Goal: Task Accomplishment & Management: Use online tool/utility

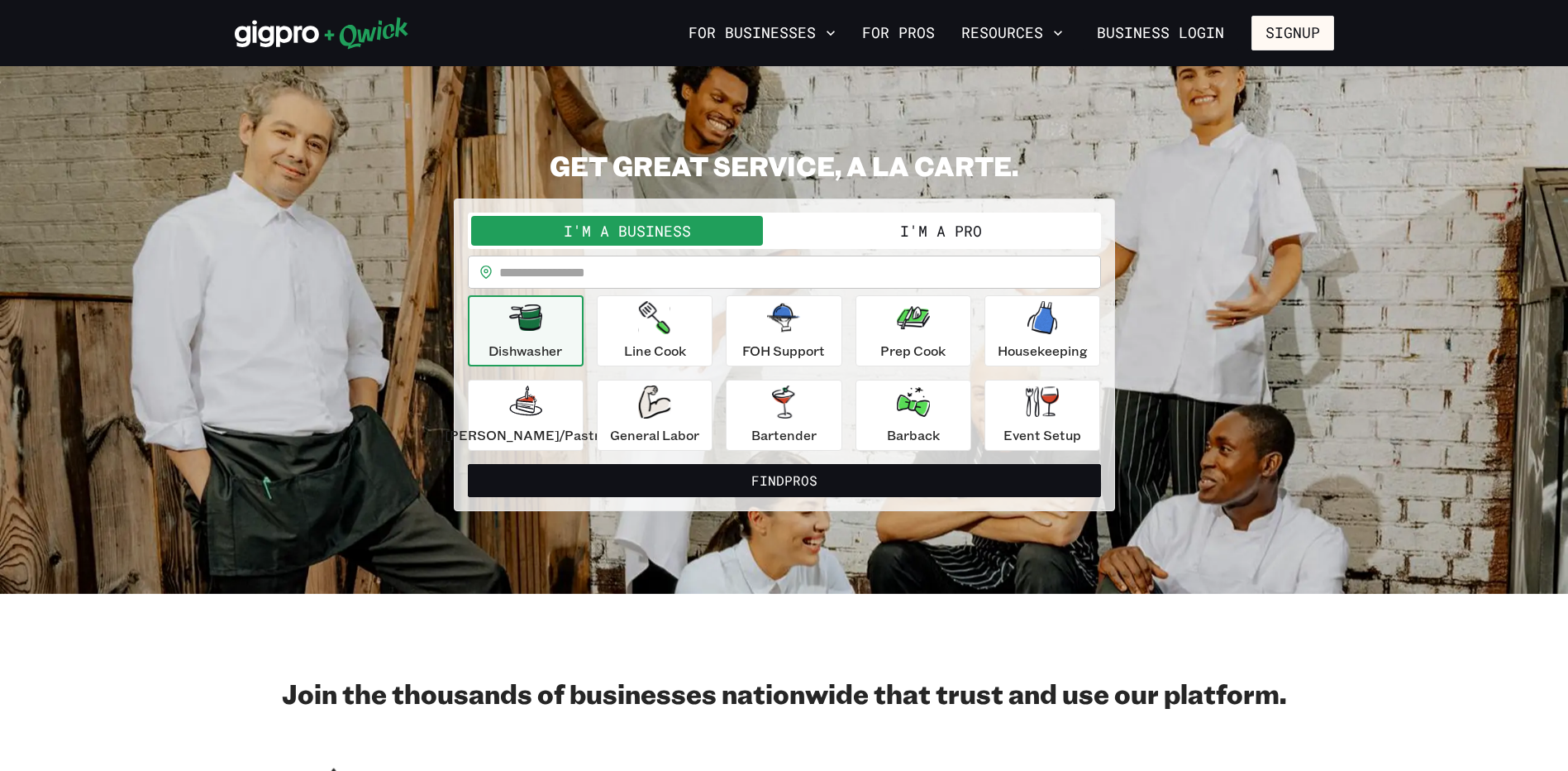
click at [923, 235] on button "I'm a Pro" at bounding box center [941, 231] width 313 height 29
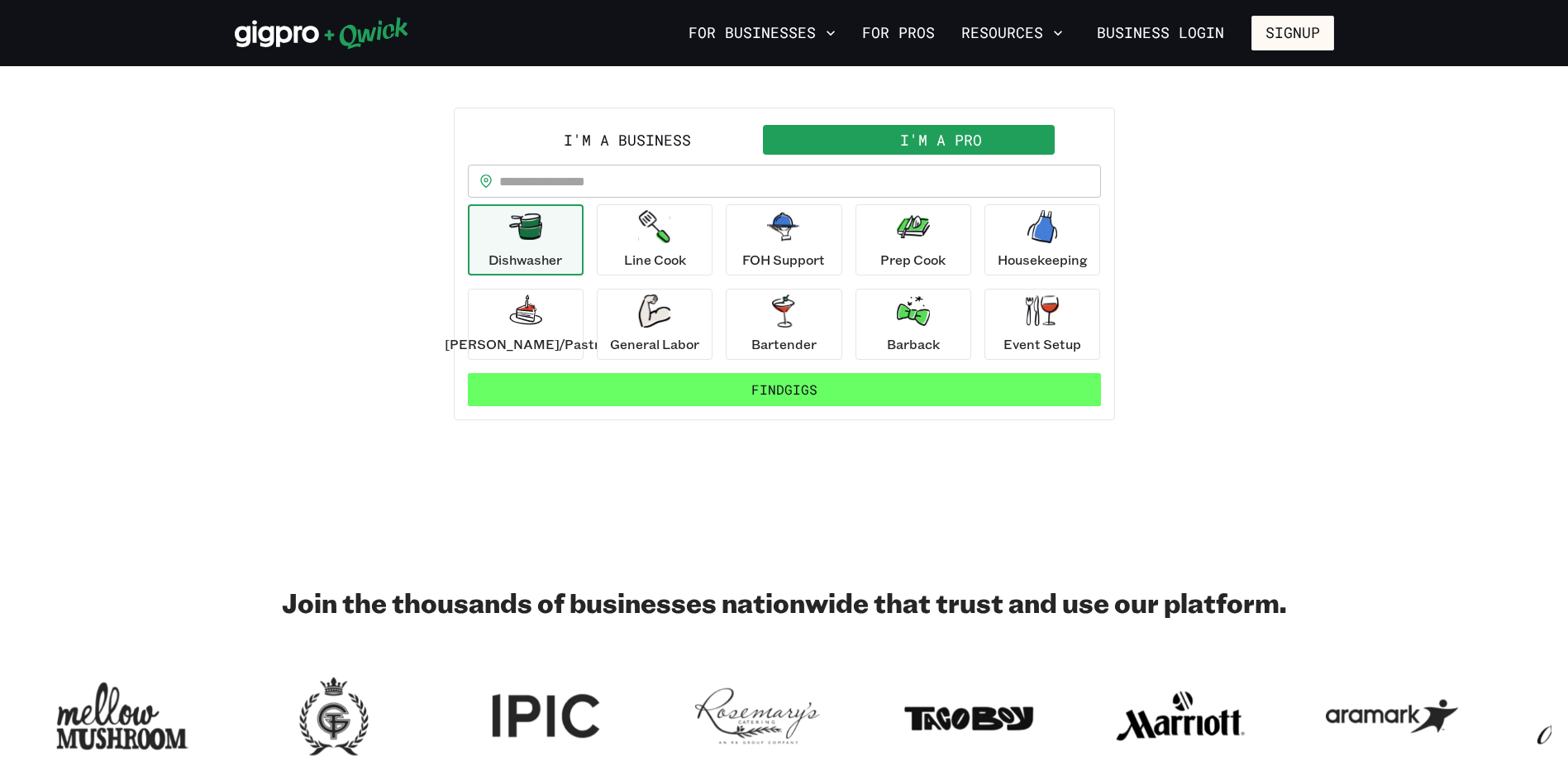
scroll to position [86, 0]
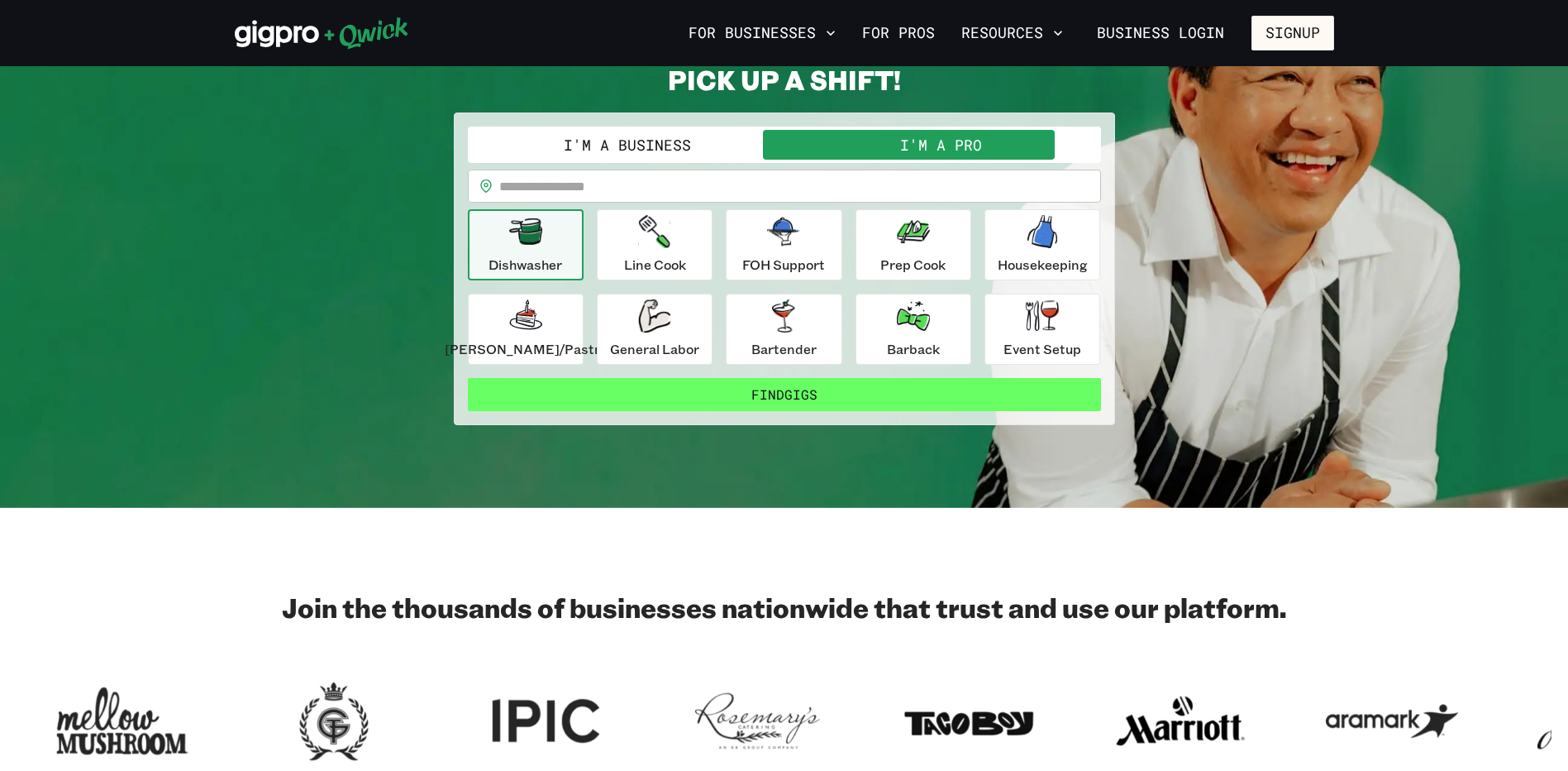
click at [797, 392] on button "Find Gigs" at bounding box center [784, 394] width 633 height 33
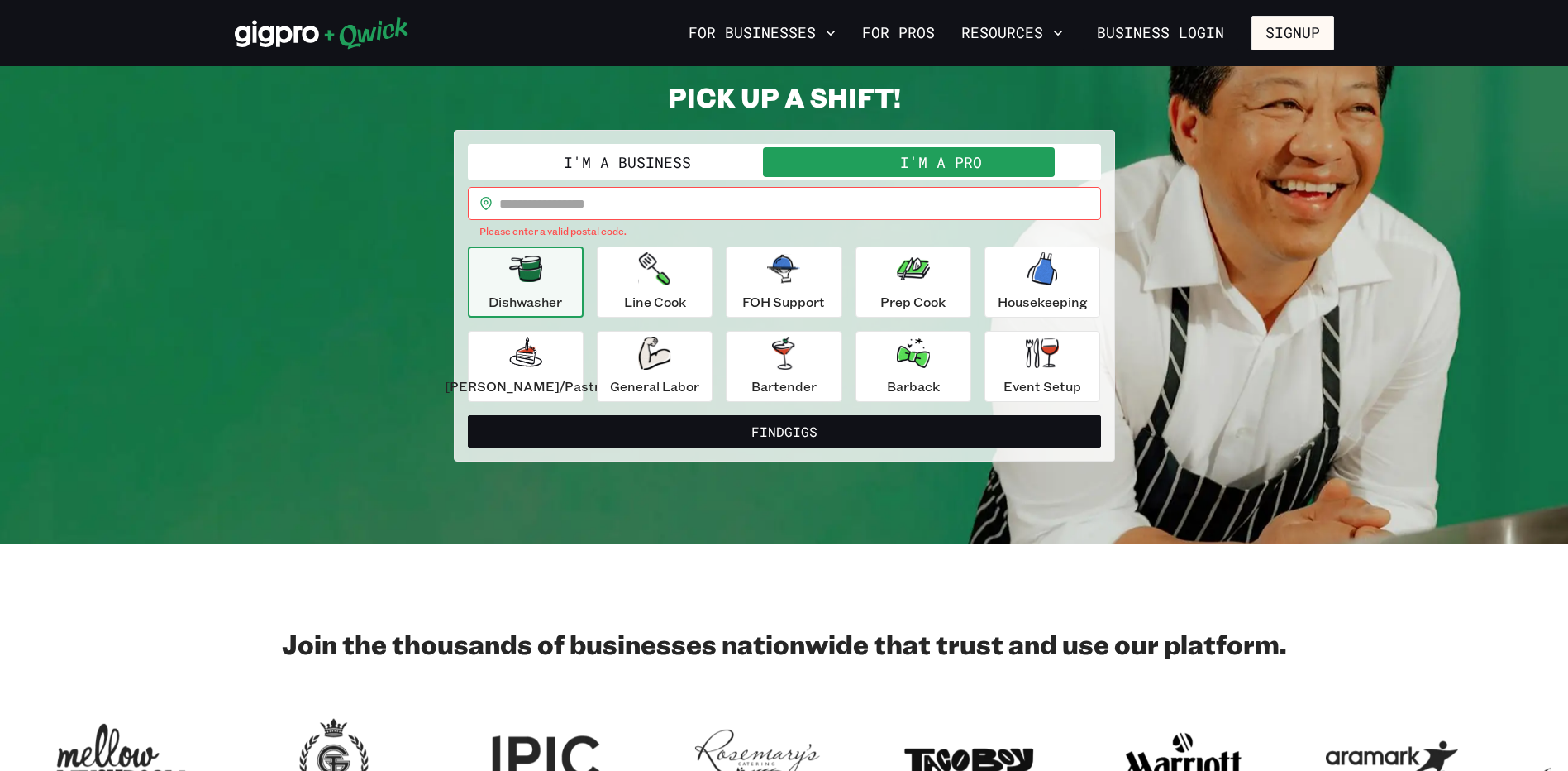
scroll to position [53, 0]
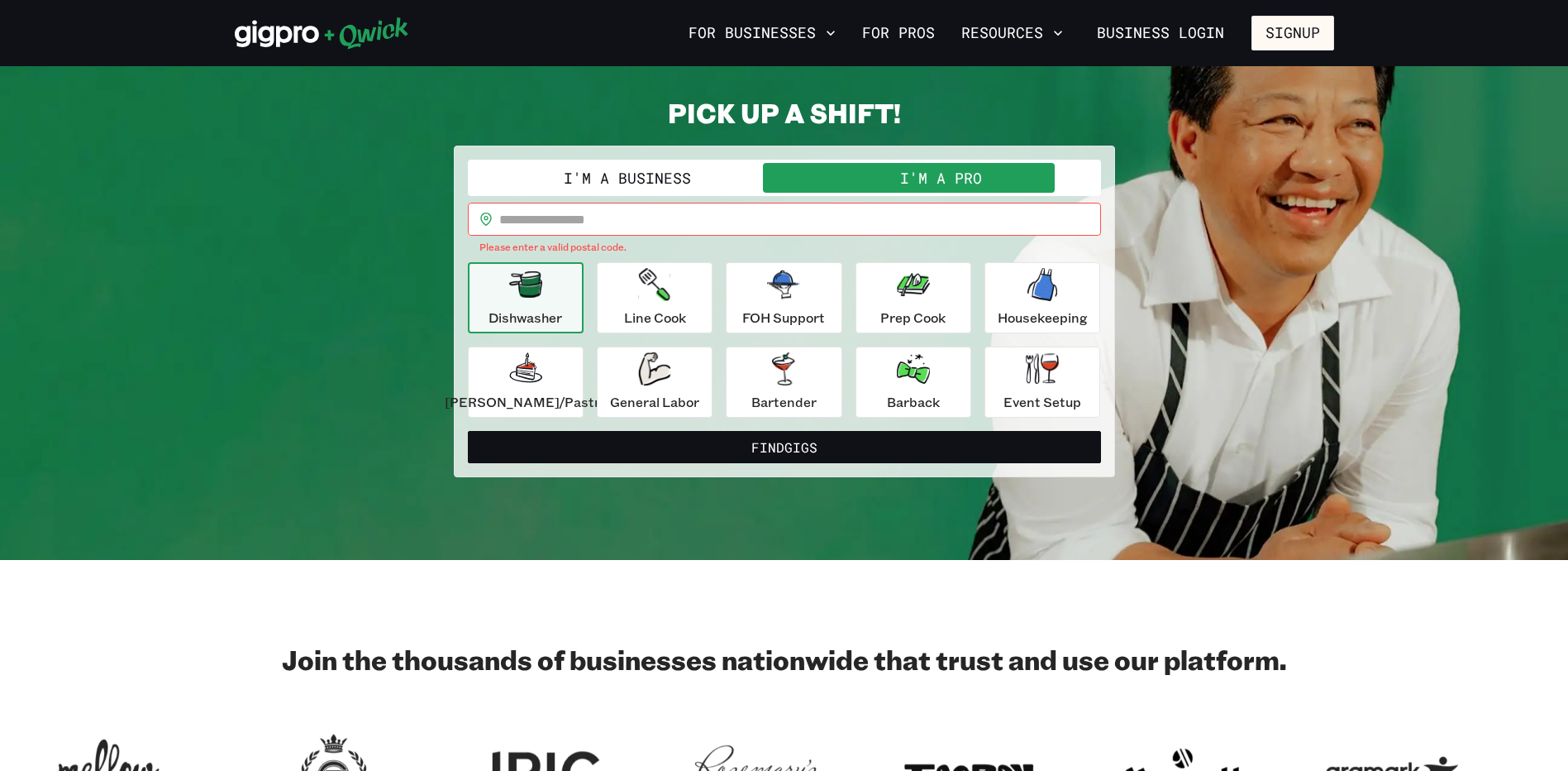
click at [663, 170] on button "I'm a Business" at bounding box center [628, 177] width 313 height 29
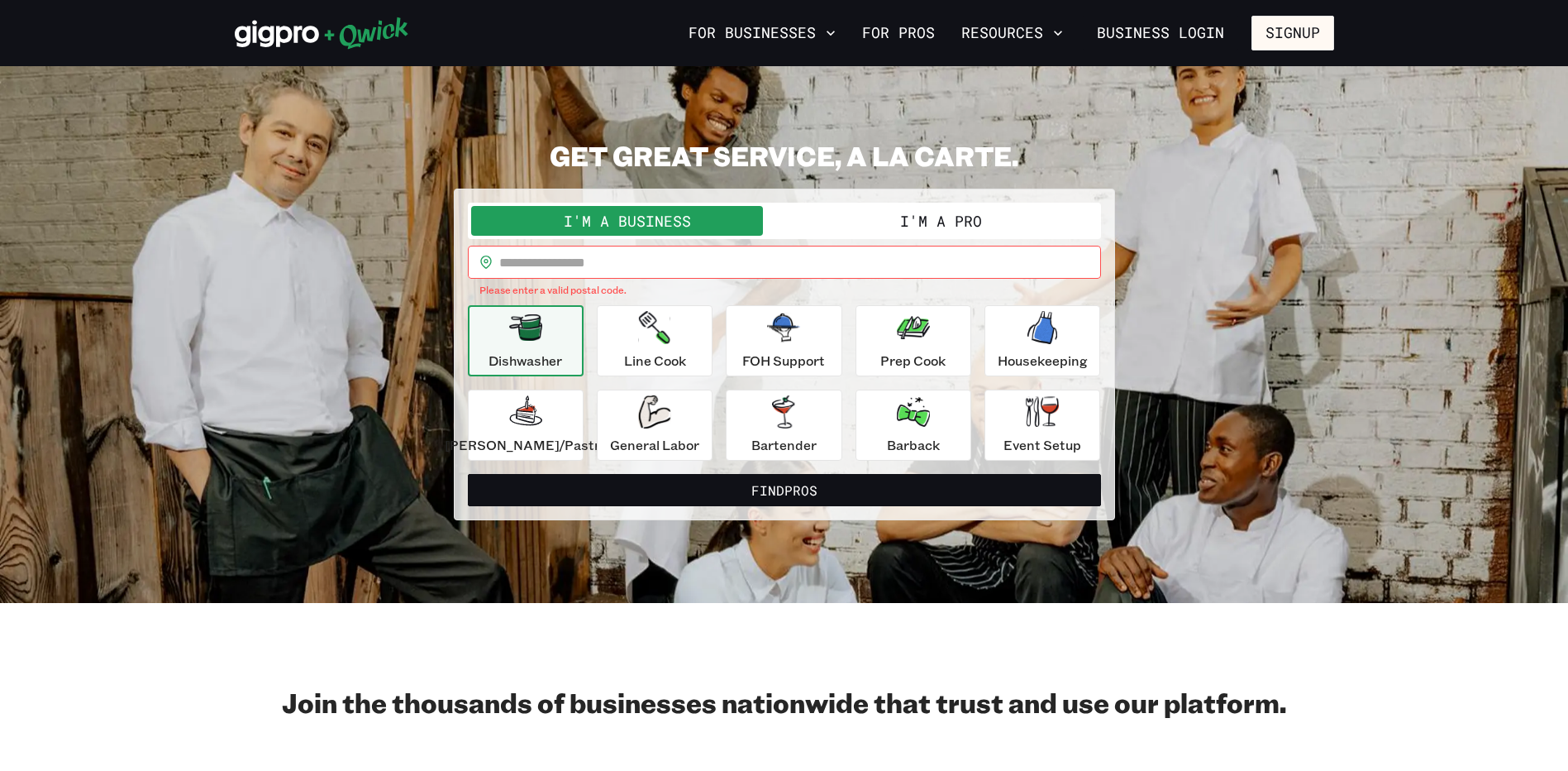
scroll to position [0, 0]
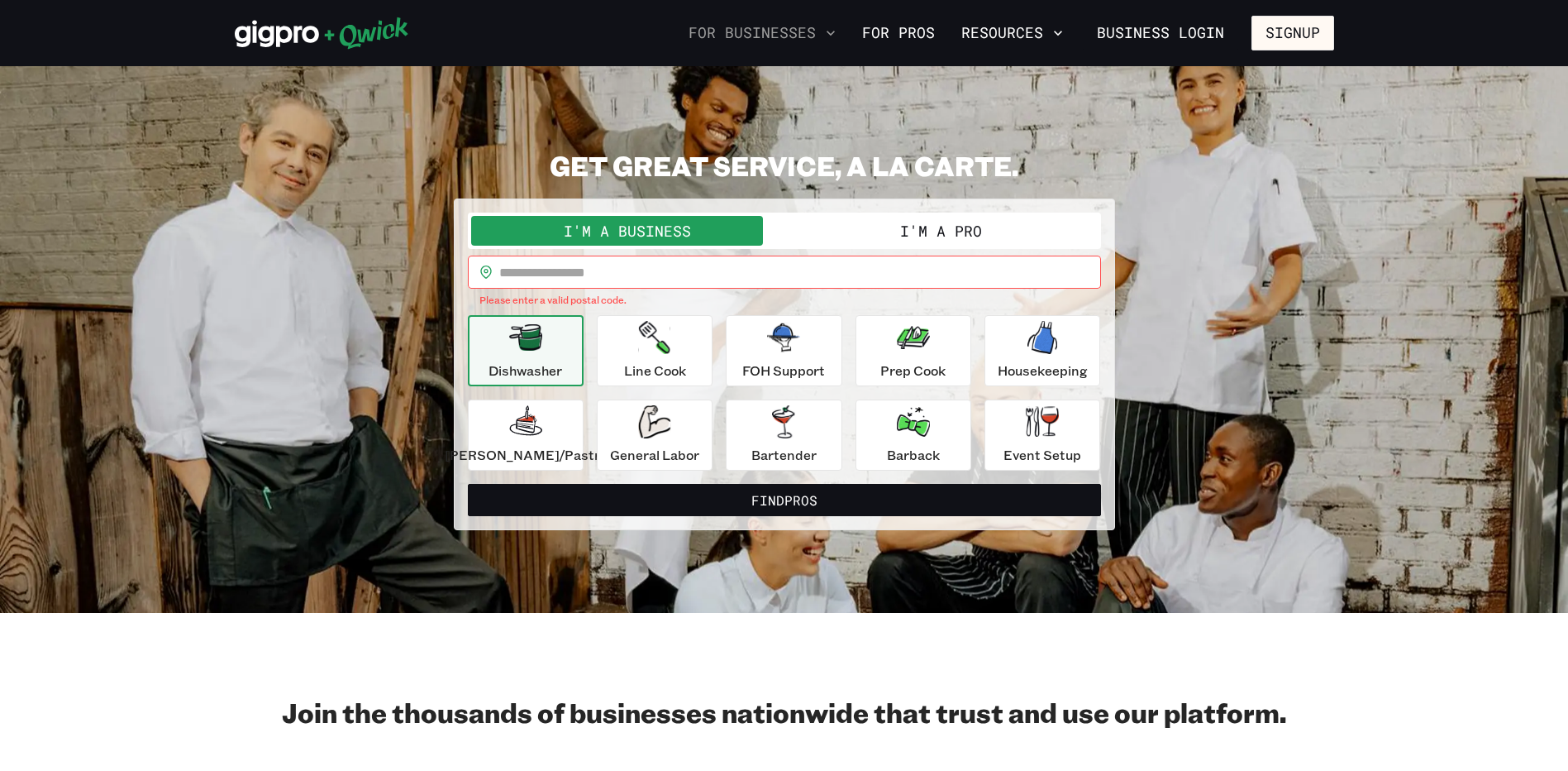
click at [808, 39] on button "For Businesses" at bounding box center [762, 32] width 160 height 28
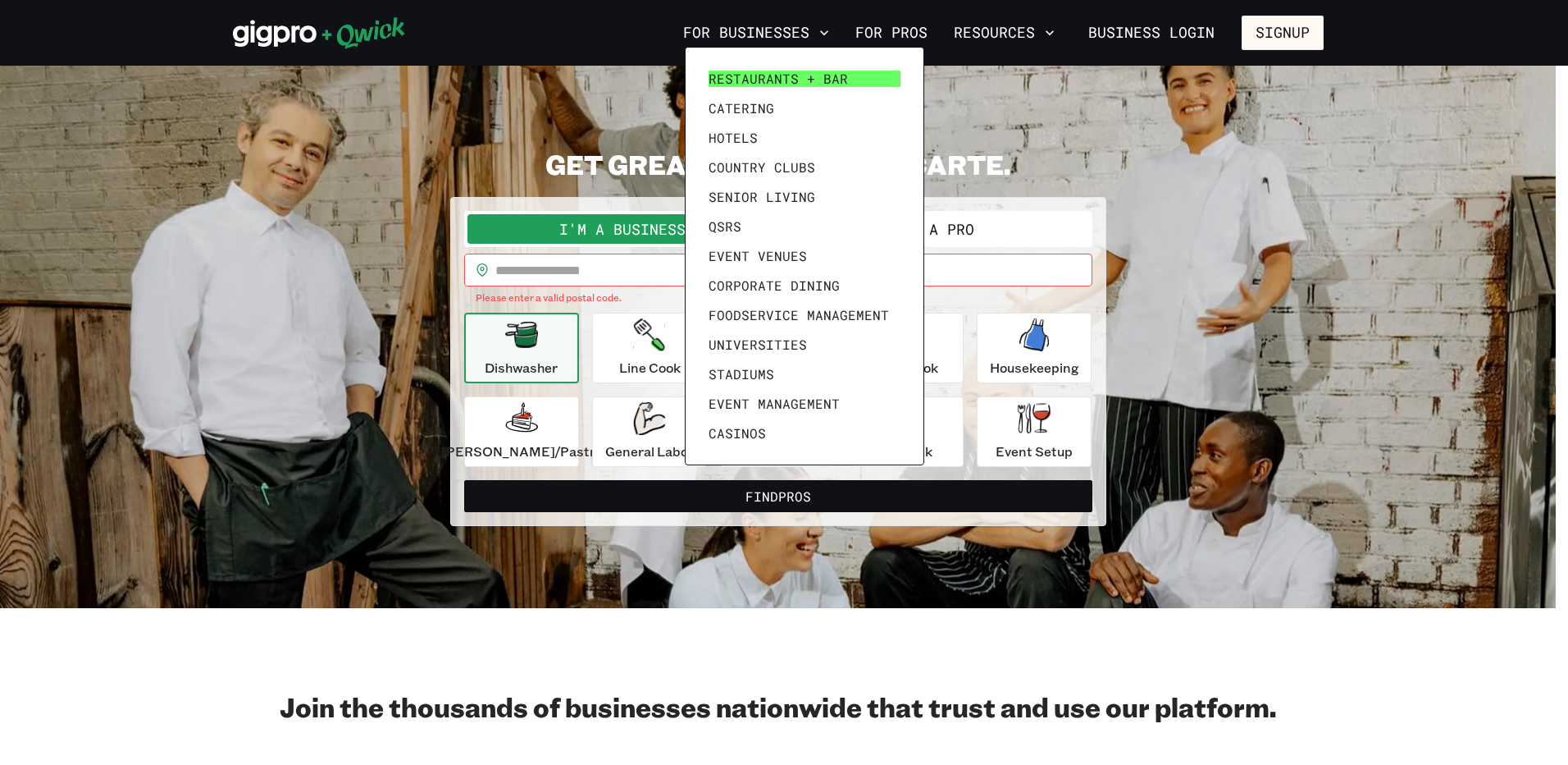
click at [777, 71] on span "Restaurants + Bar" at bounding box center [778, 79] width 140 height 17
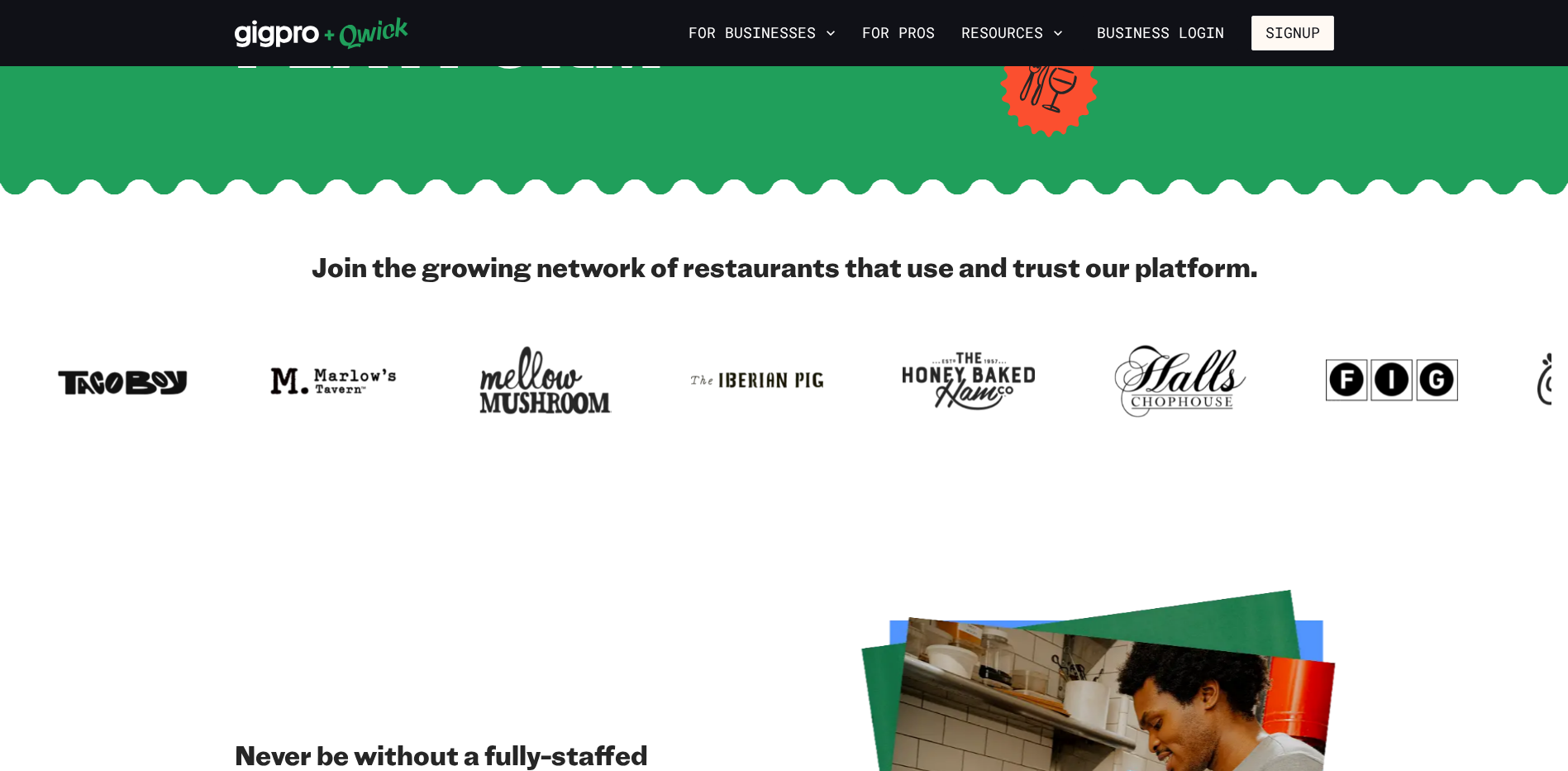
scroll to position [312, 0]
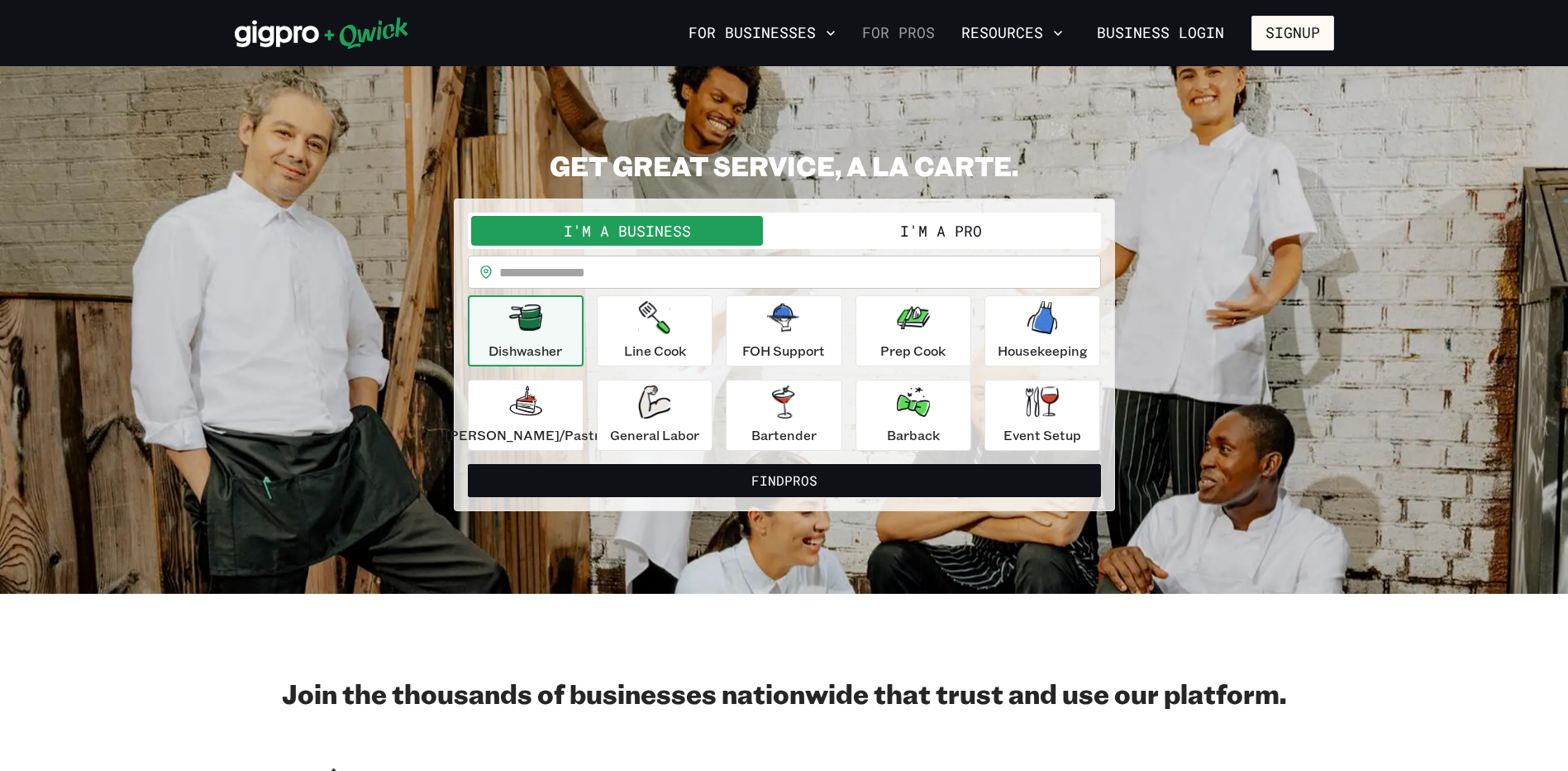
click at [898, 33] on link "For Pros" at bounding box center [899, 32] width 86 height 28
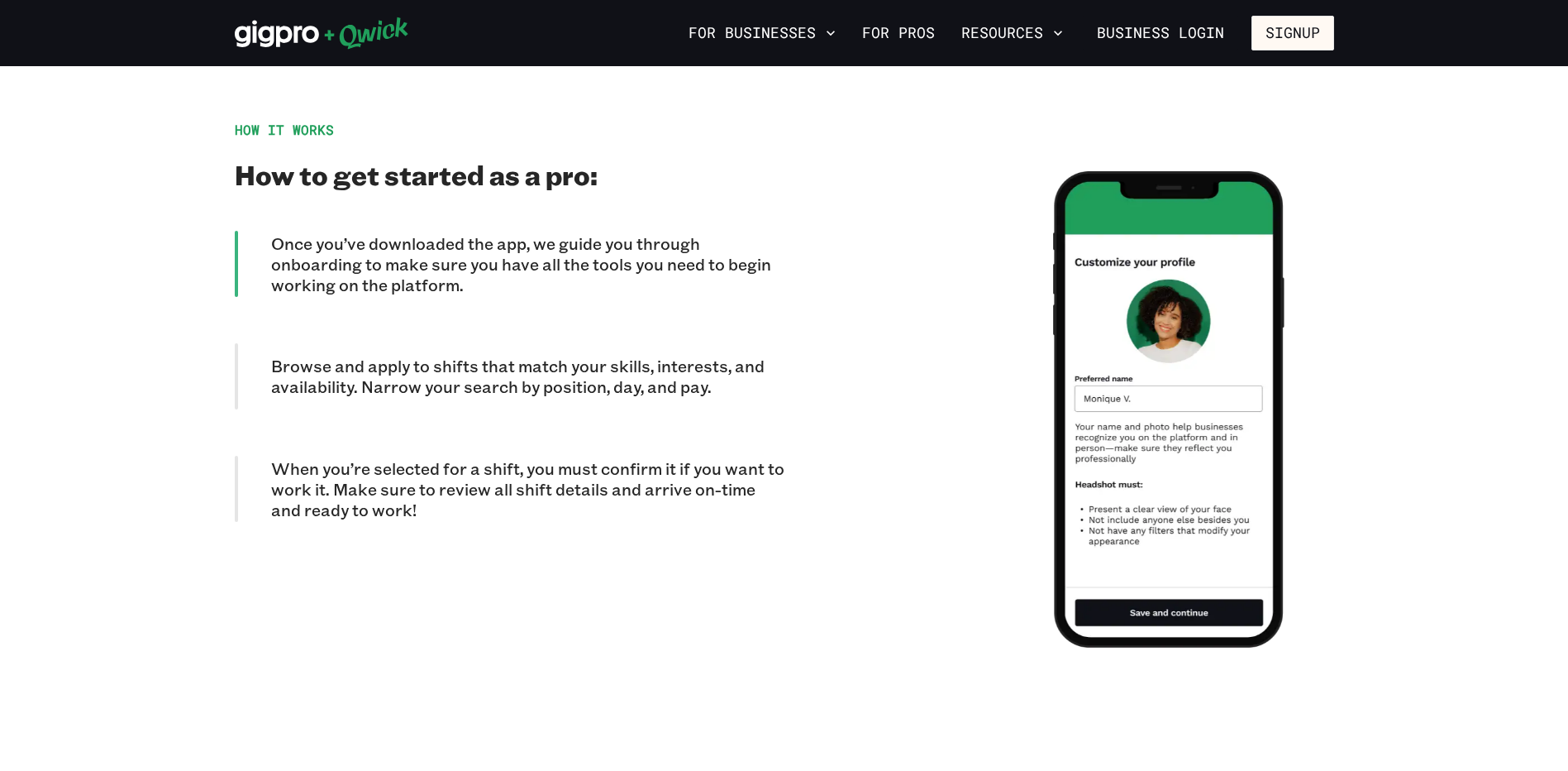
scroll to position [1286, 0]
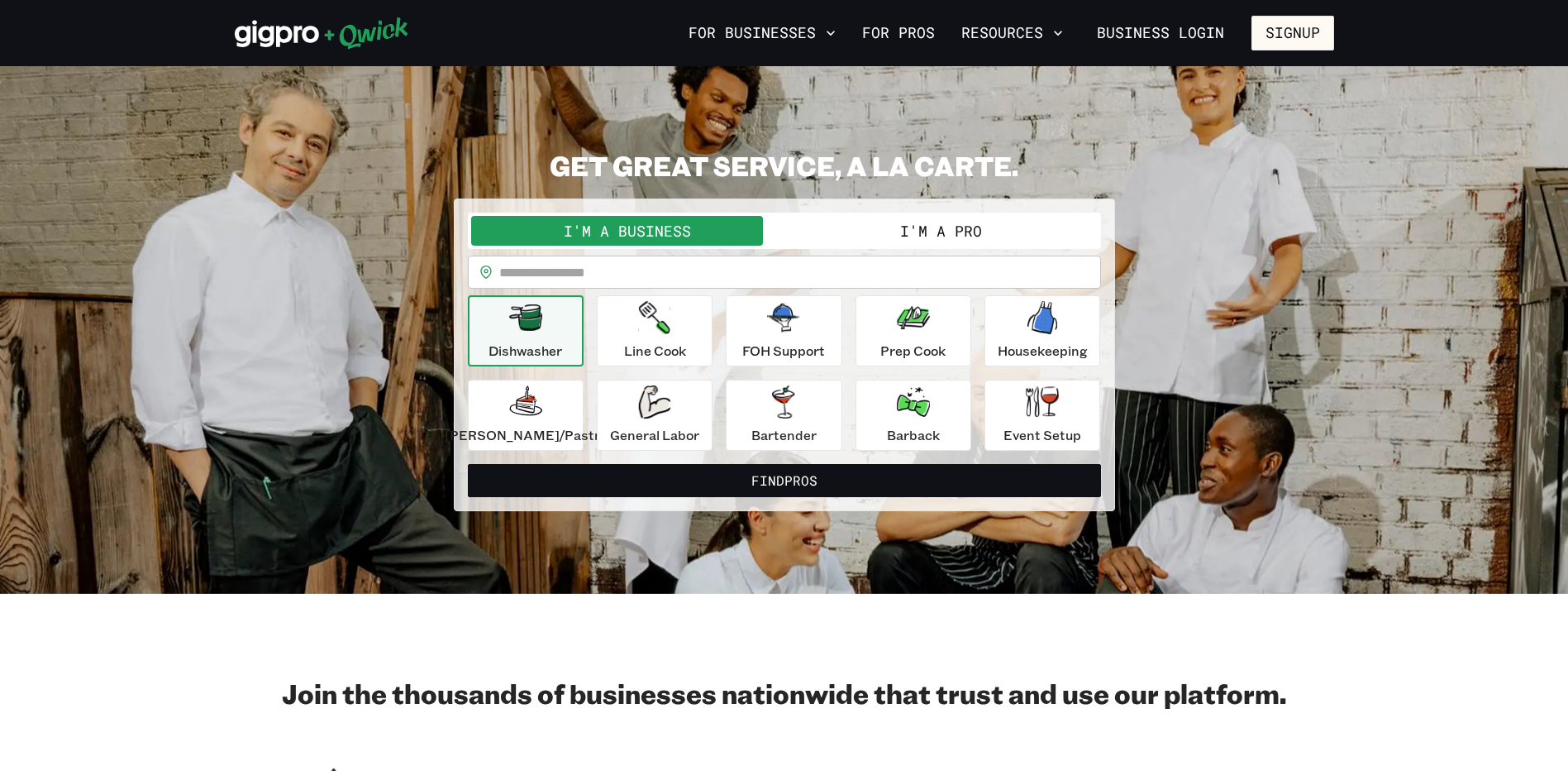
click at [877, 229] on button "I'm a Pro" at bounding box center [941, 231] width 313 height 29
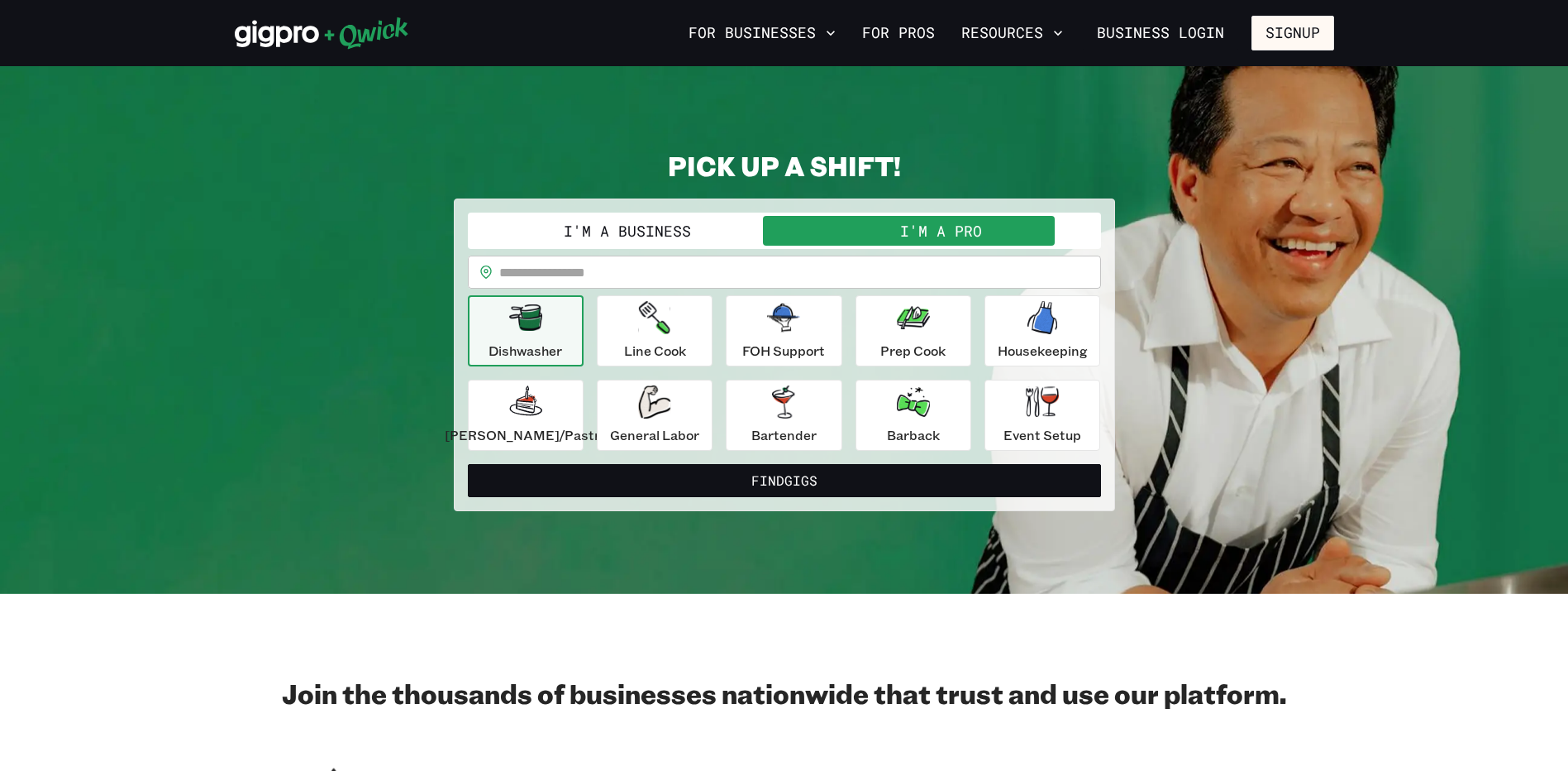
click at [608, 229] on button "I'm a Business" at bounding box center [628, 231] width 313 height 29
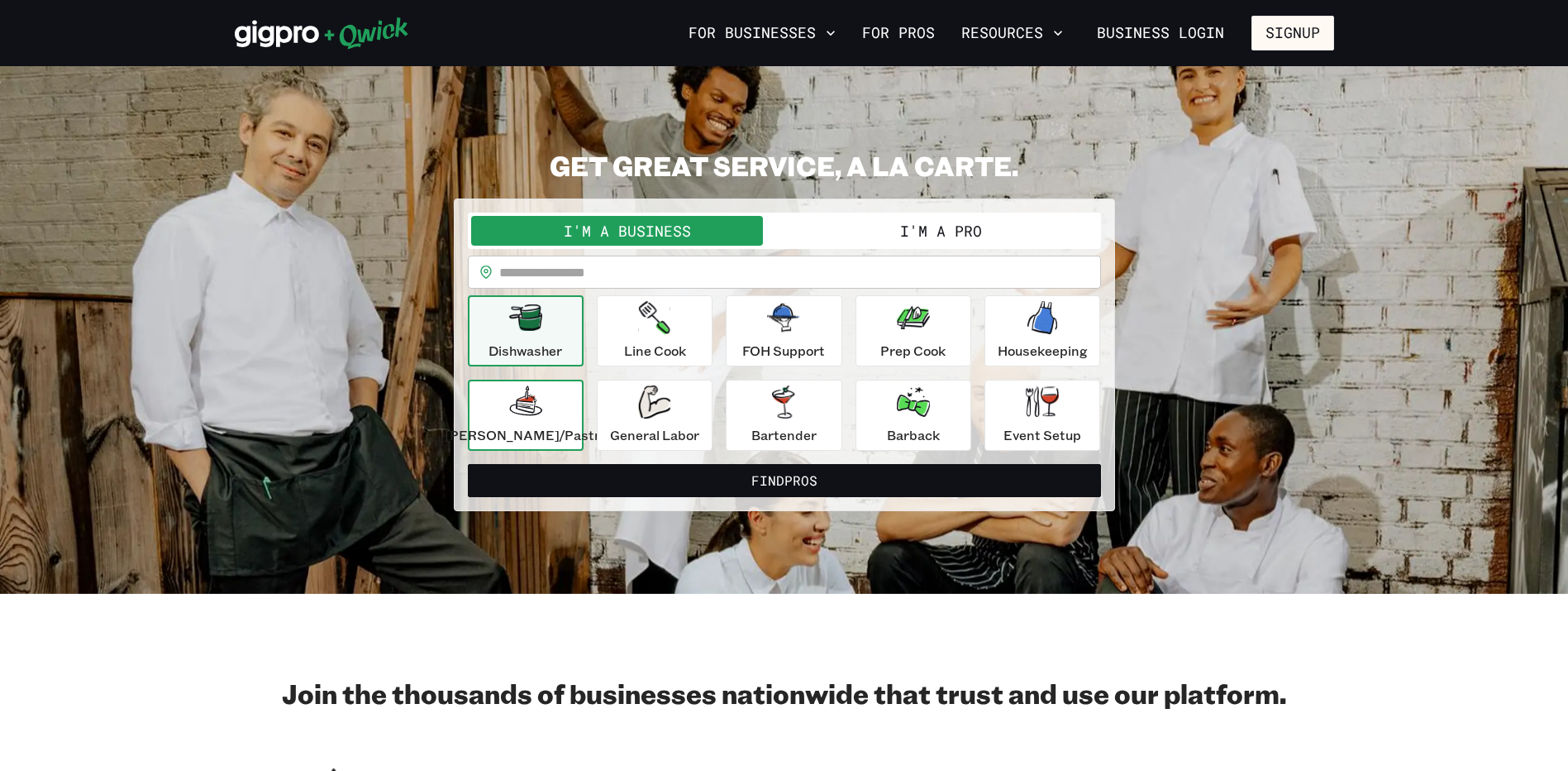
click at [561, 400] on div "[PERSON_NAME]/Pastry" at bounding box center [526, 415] width 162 height 60
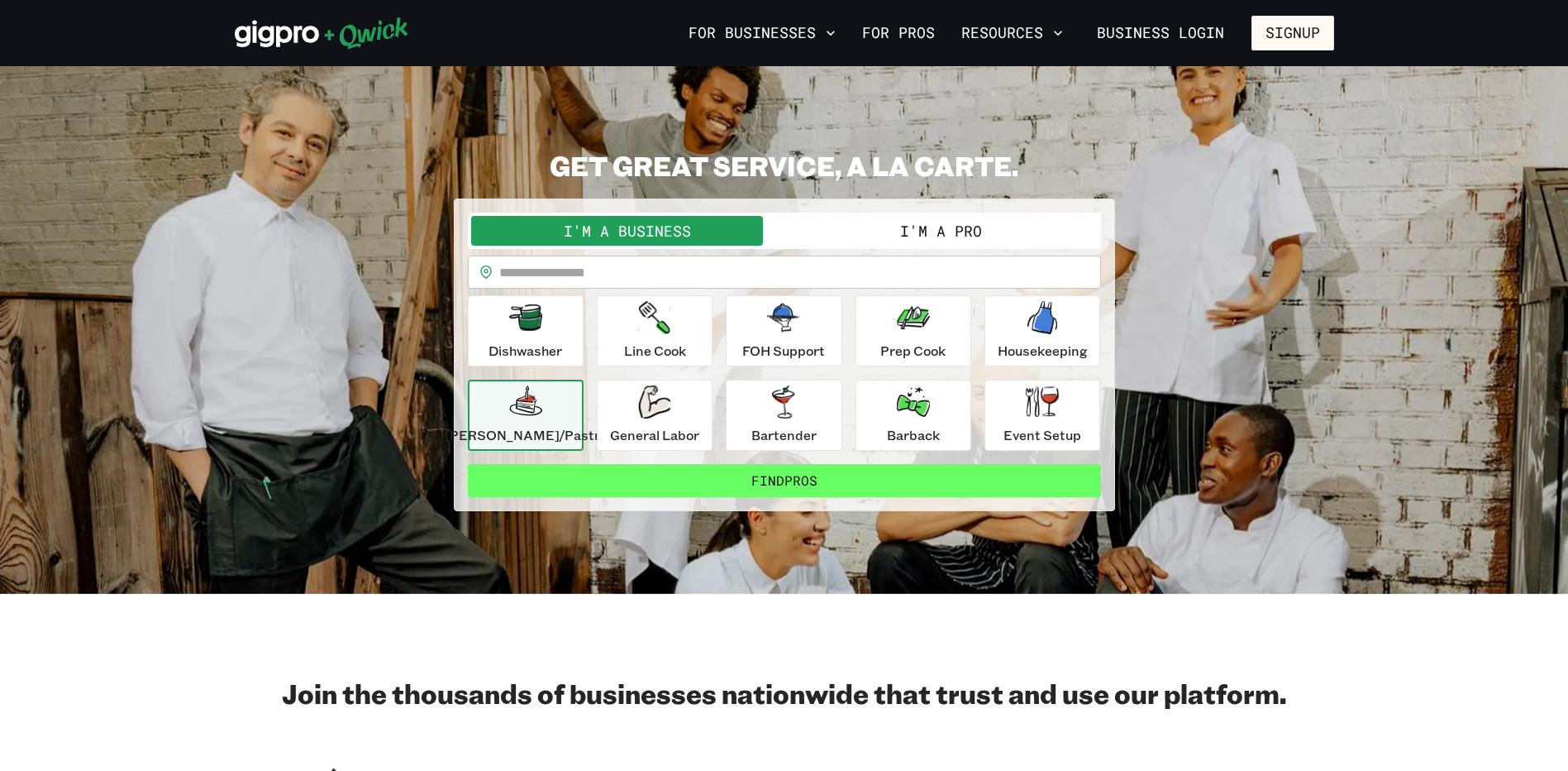
click at [727, 485] on button "Find Pros" at bounding box center [784, 480] width 633 height 33
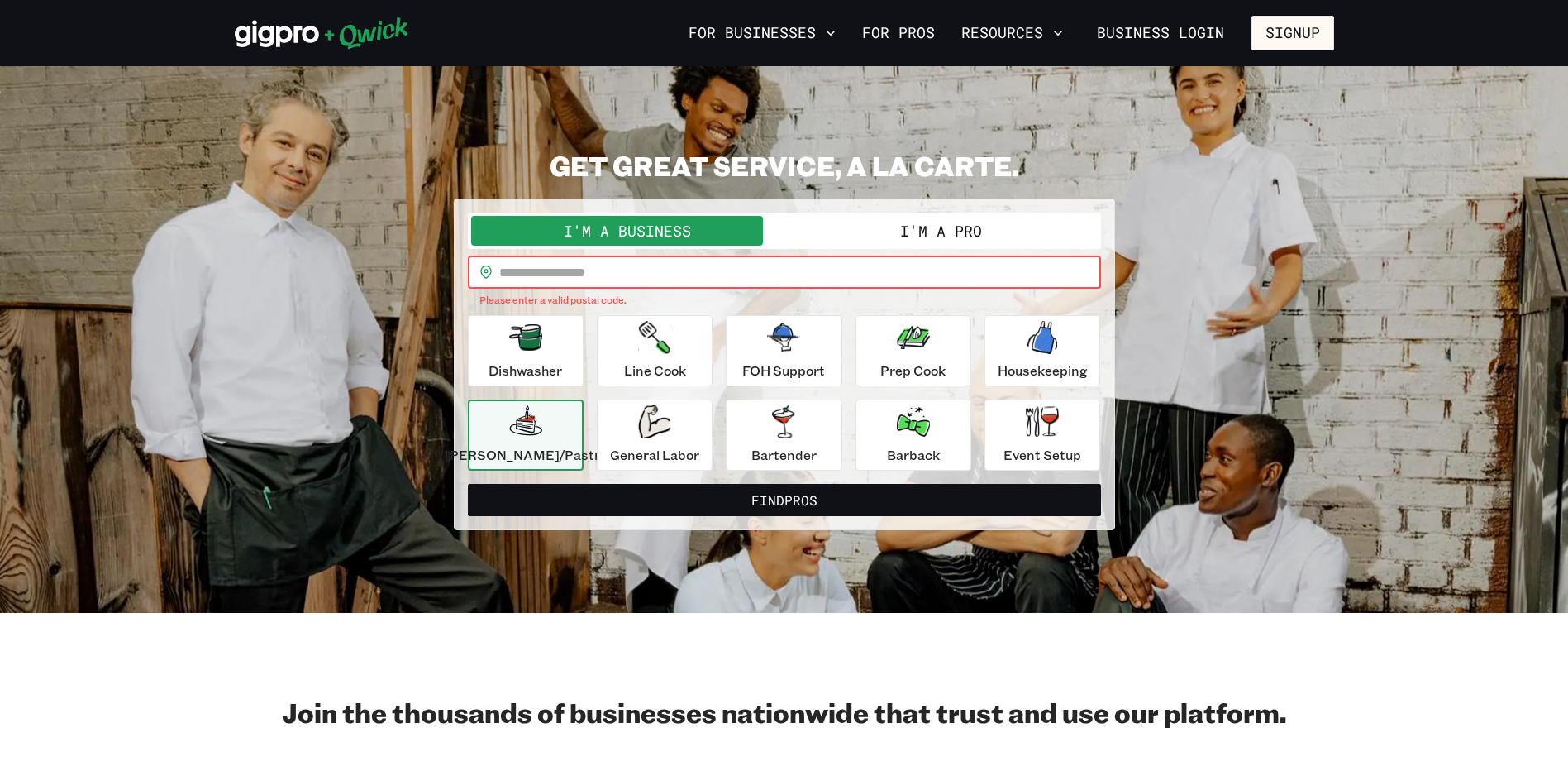
click at [802, 271] on input "text" at bounding box center [799, 272] width 602 height 33
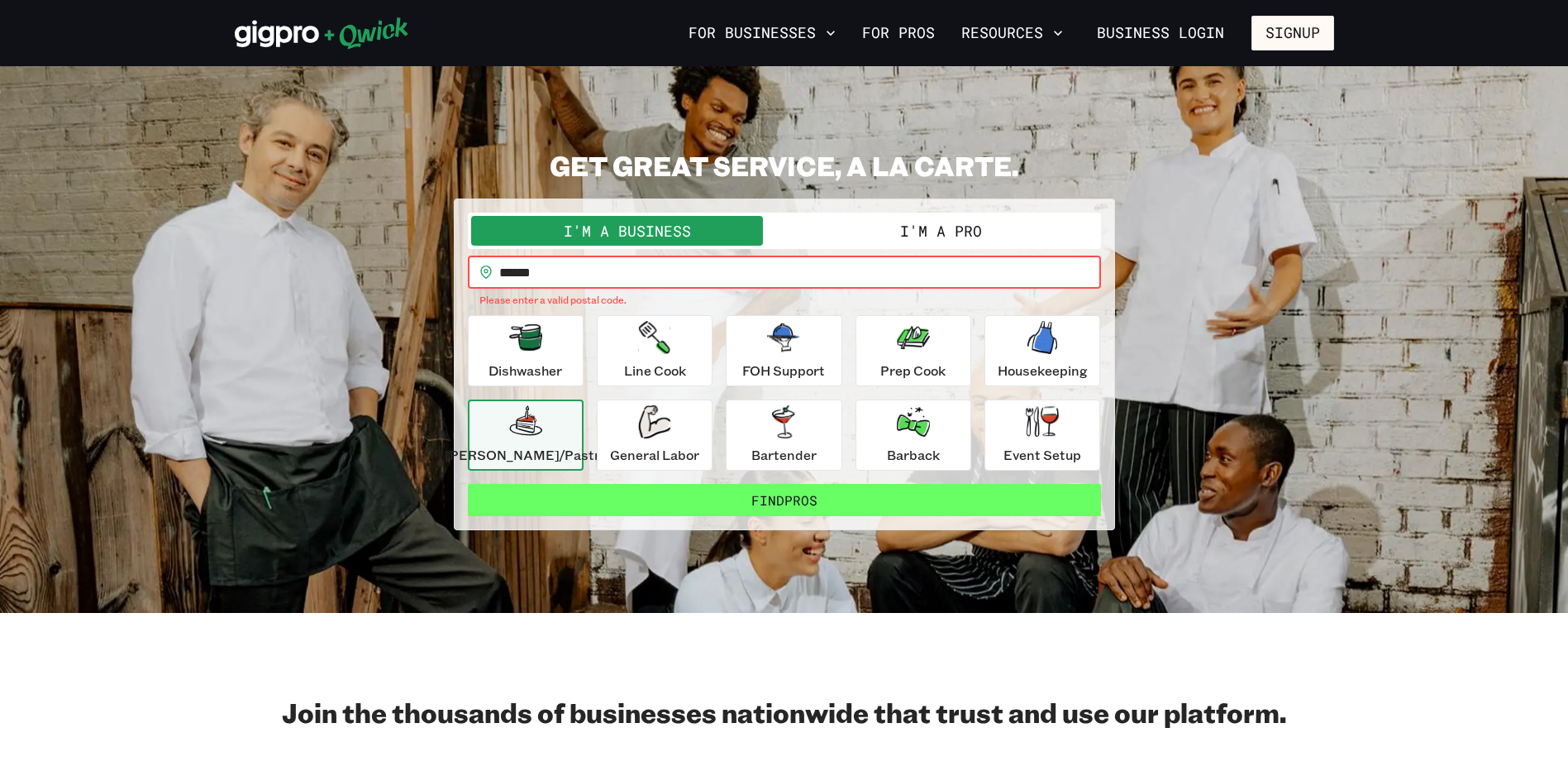
type input "******"
click at [710, 500] on button "Find Pros" at bounding box center [784, 500] width 633 height 33
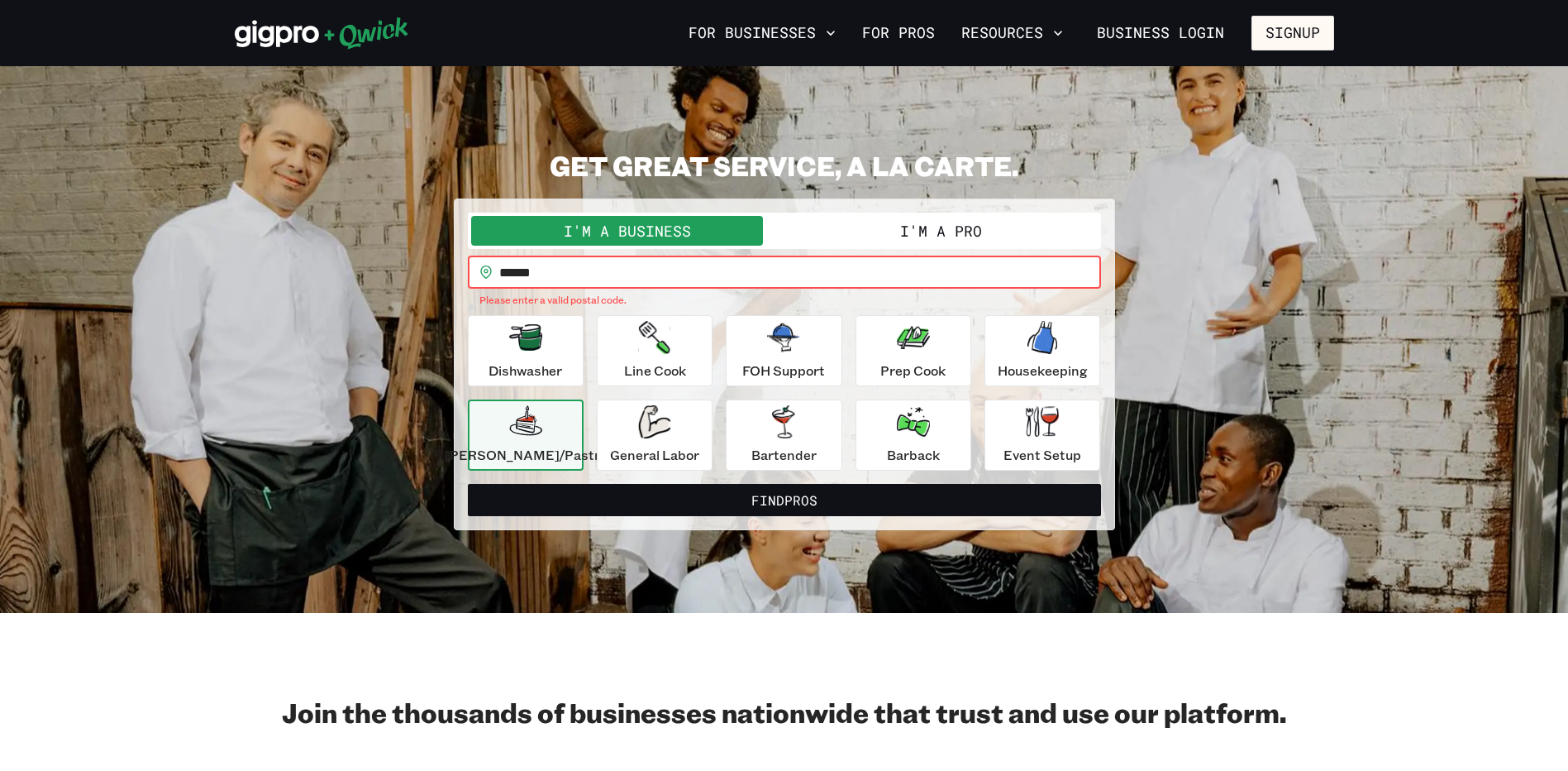
drag, startPoint x: 589, startPoint y: 270, endPoint x: 463, endPoint y: 275, distance: 126.1
click at [463, 275] on div "**********" at bounding box center [784, 340] width 1099 height 382
click at [856, 147] on section "**********" at bounding box center [784, 340] width 1568 height 547
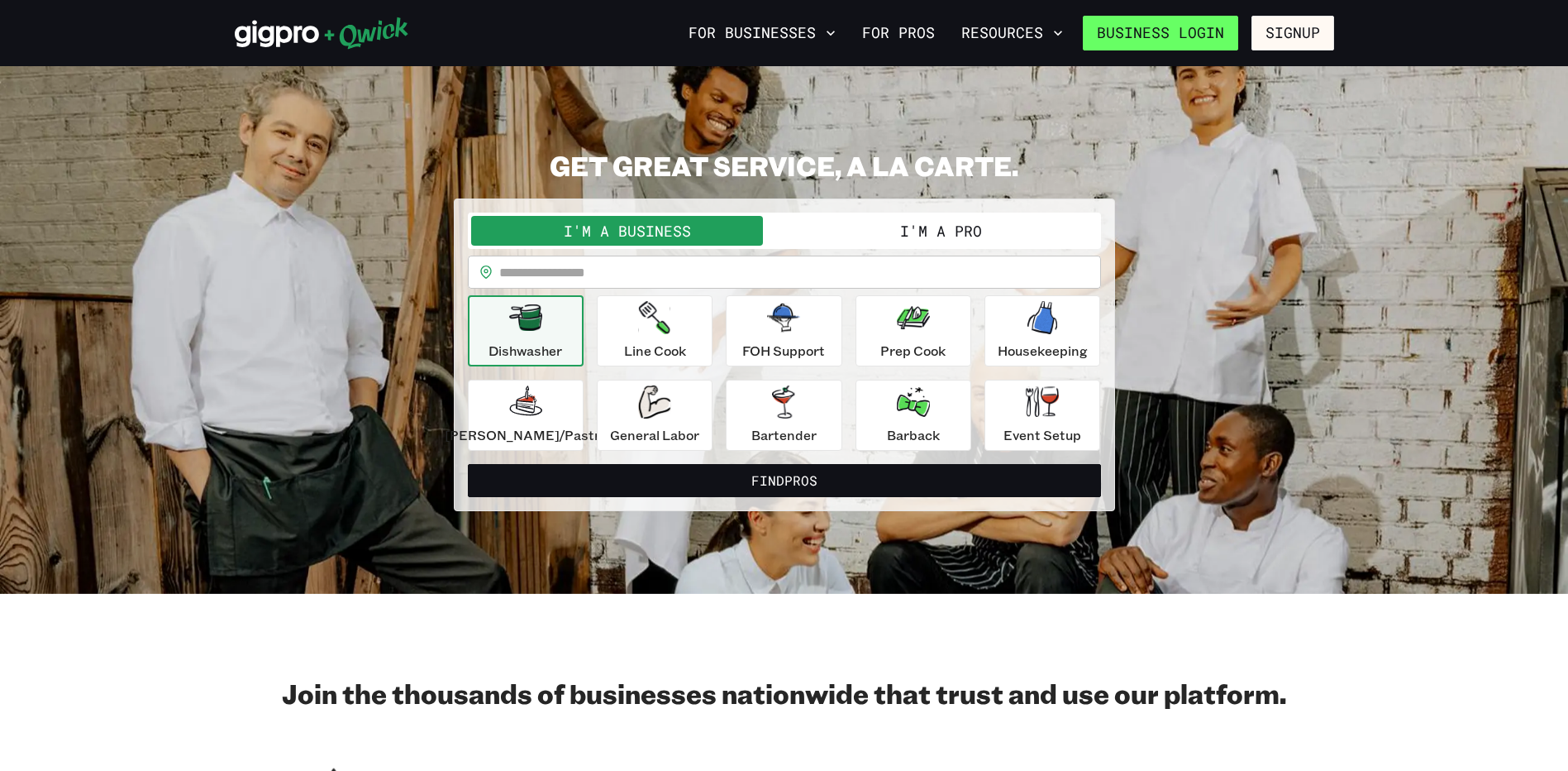
click at [1141, 39] on link "Business Login" at bounding box center [1160, 32] width 156 height 34
